Goal: Check status: Check status

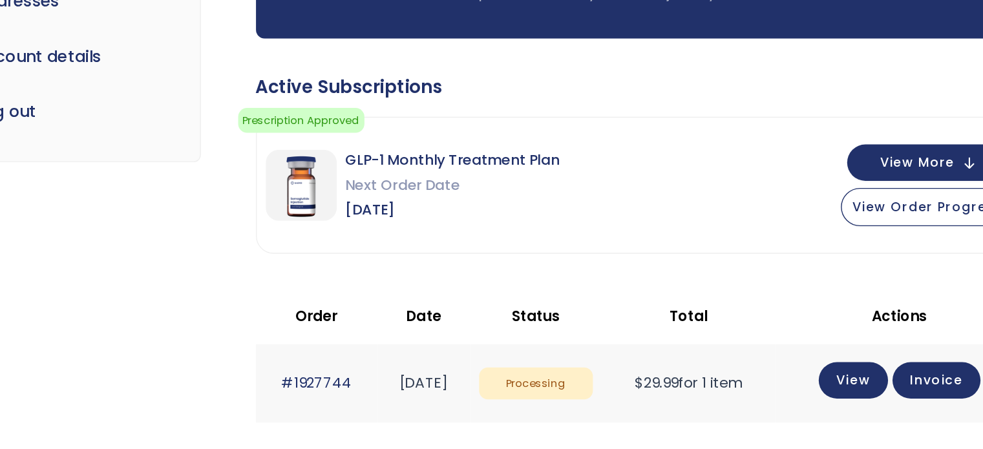
scroll to position [131, 0]
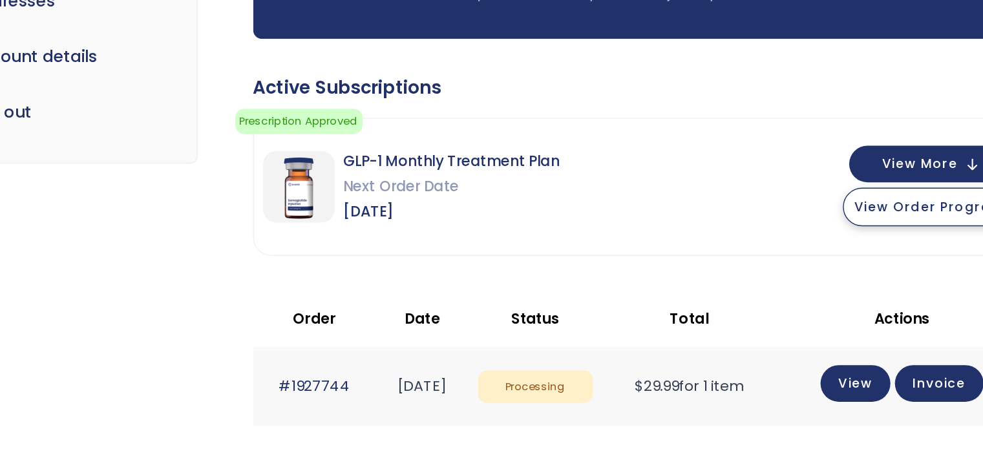
click at [790, 192] on span "View Order Progress" at bounding box center [820, 195] width 109 height 13
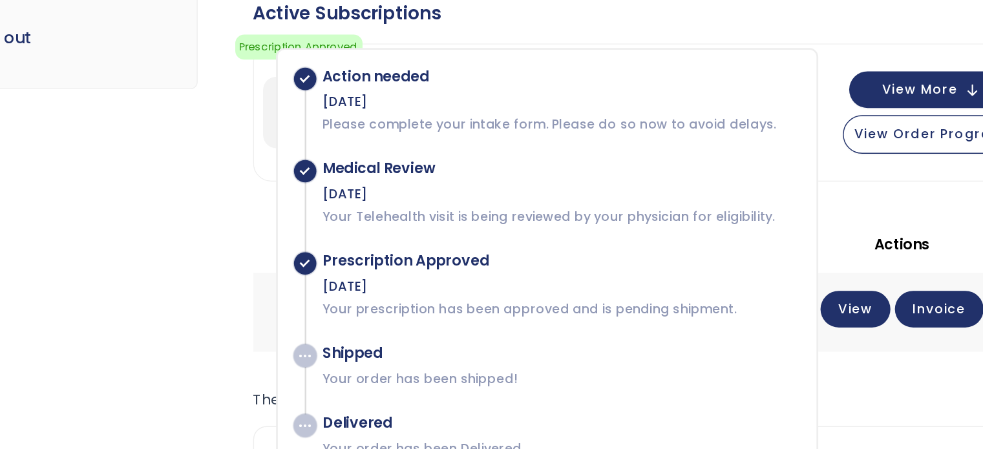
scroll to position [189, 0]
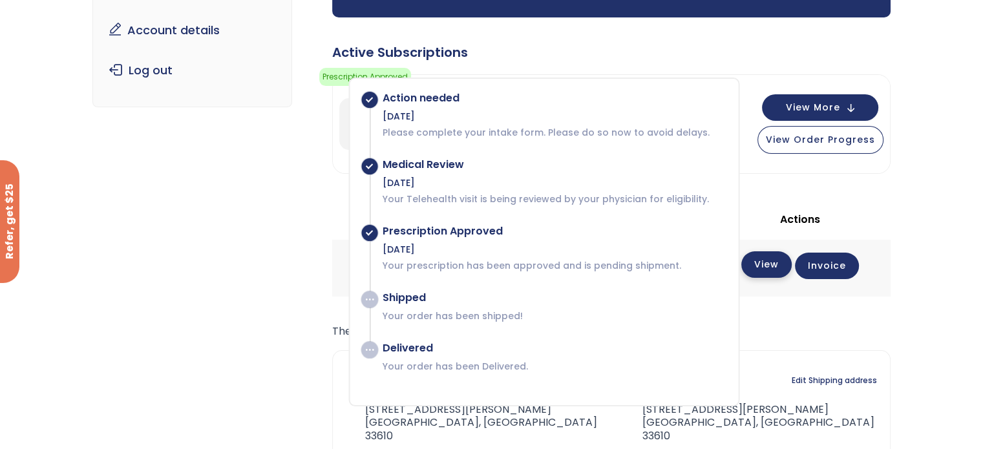
click at [783, 274] on link "View" at bounding box center [766, 264] width 50 height 26
